Goal: Task Accomplishment & Management: Manage account settings

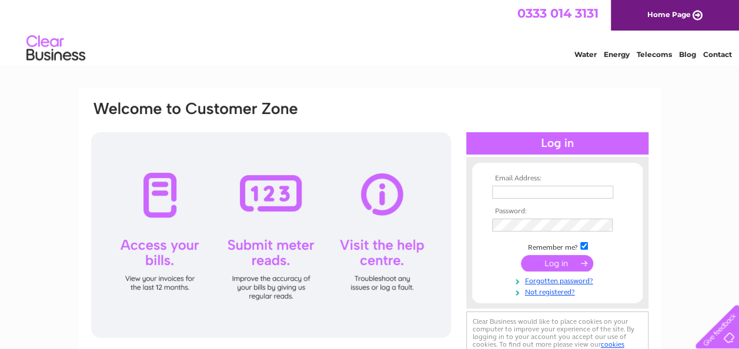
type input "[EMAIL_ADDRESS][DOMAIN_NAME]"
click at [568, 263] on input "submit" at bounding box center [557, 263] width 72 height 16
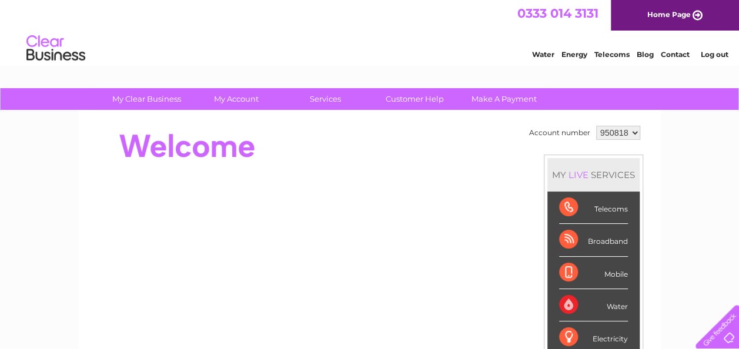
click at [625, 129] on select "950818" at bounding box center [618, 133] width 44 height 14
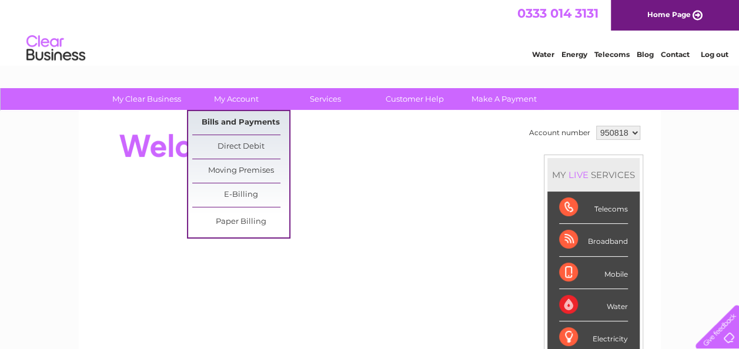
click at [256, 118] on link "Bills and Payments" at bounding box center [240, 123] width 97 height 24
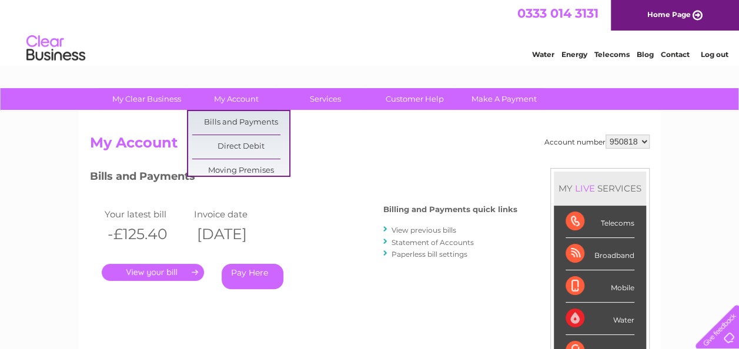
click at [207, 69] on html "0333 014 3131 Home Page Water Energy Telecoms Blog Contact Log out" at bounding box center [369, 34] width 739 height 69
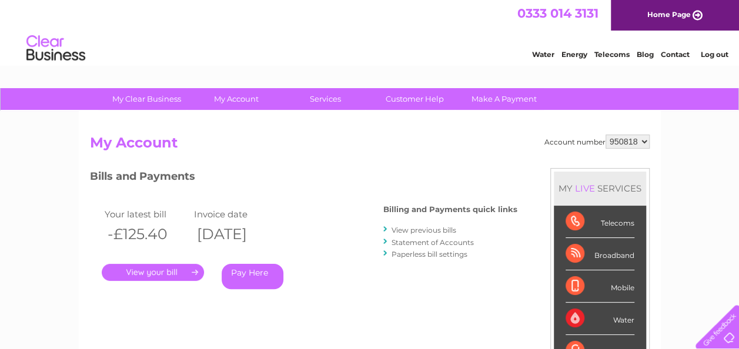
click at [321, 49] on div "Water Energy Telecoms Blog Contact Log out" at bounding box center [369, 50] width 739 height 38
